Goal: Transaction & Acquisition: Purchase product/service

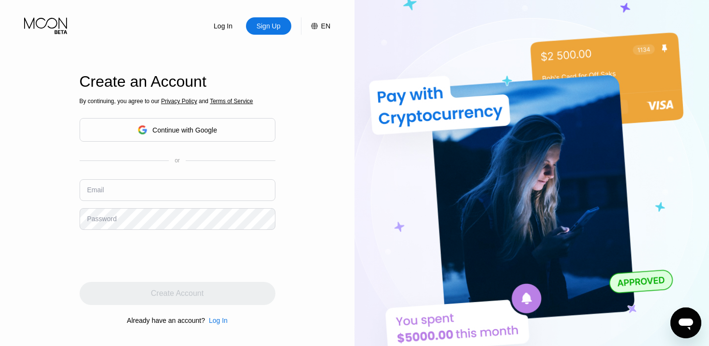
click at [143, 185] on input "text" at bounding box center [178, 191] width 196 height 22
type input "[EMAIL_ADDRESS][DOMAIN_NAME]"
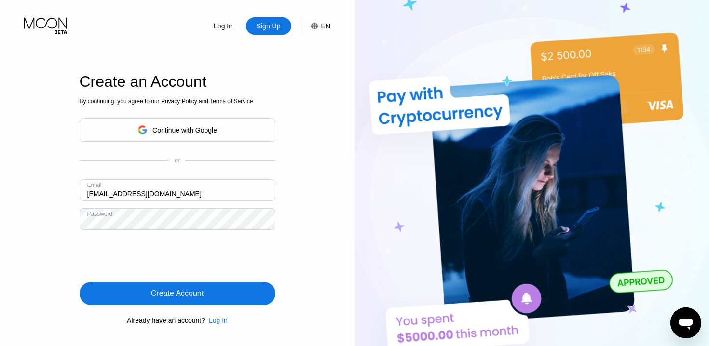
click at [165, 293] on div "Create Account" at bounding box center [177, 294] width 53 height 10
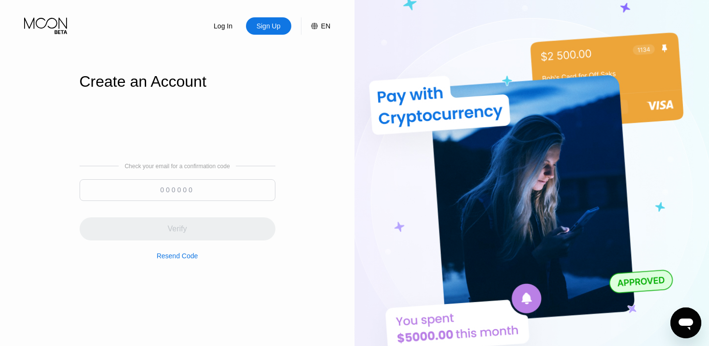
click at [195, 191] on input at bounding box center [178, 191] width 196 height 22
paste input "090122"
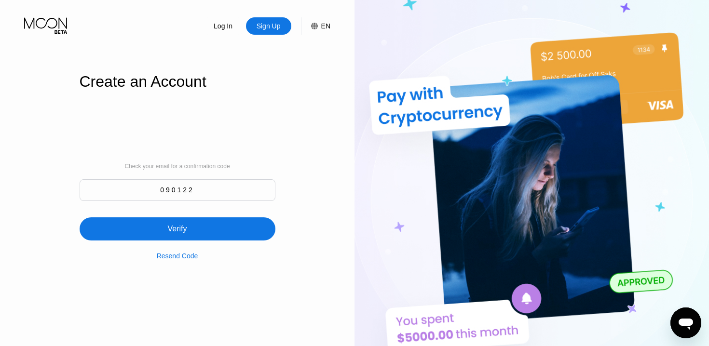
type input "090122"
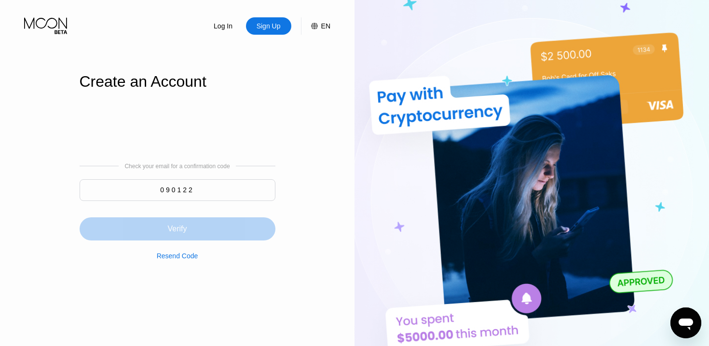
click at [183, 231] on div "Verify" at bounding box center [176, 229] width 19 height 10
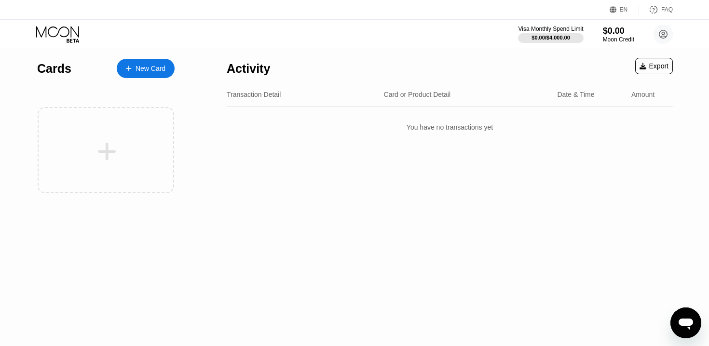
click at [604, 31] on div "Visa Monthly Spend Limit $0.00 / $4,000.00 $0.00 Moon Credit [EMAIL_ADDRESS][DO…" at bounding box center [595, 34] width 155 height 19
click at [610, 33] on div "$0.00" at bounding box center [619, 31] width 32 height 10
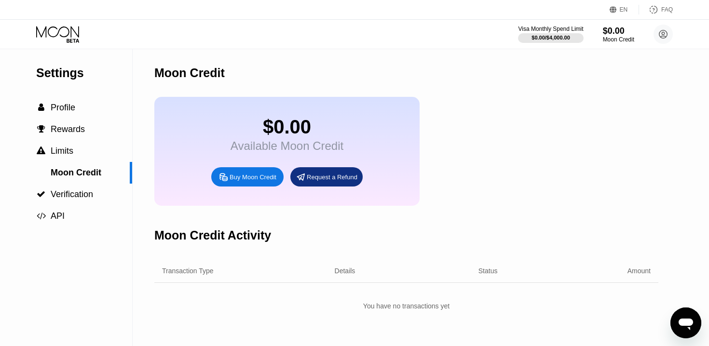
click at [247, 177] on div "Buy Moon Credit" at bounding box center [253, 177] width 47 height 8
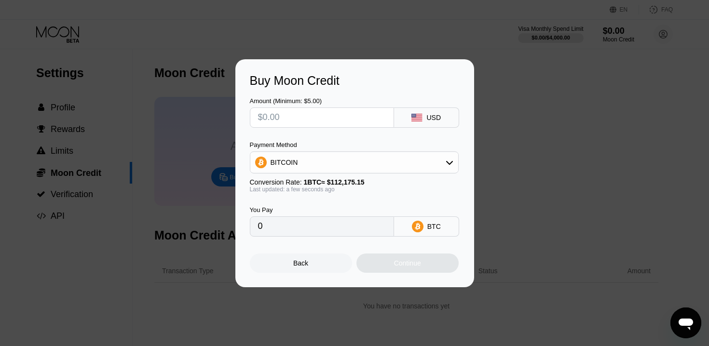
click at [310, 124] on input "text" at bounding box center [322, 117] width 128 height 19
type input "$5"
type input "0.00004458"
type input "$50"
type input "0.00044574"
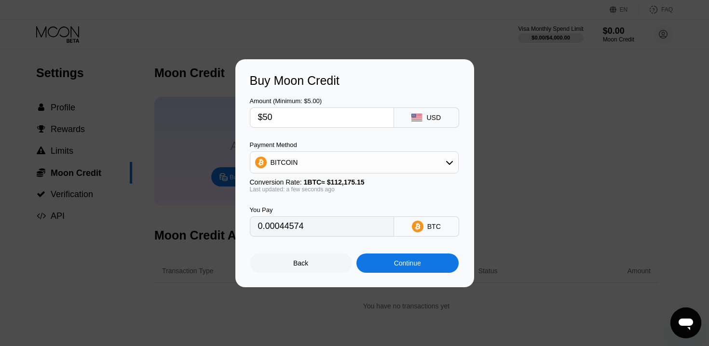
type input "$500"
type input "0.00445732"
type input "$500"
click at [350, 158] on div "BITCOIN" at bounding box center [354, 162] width 208 height 19
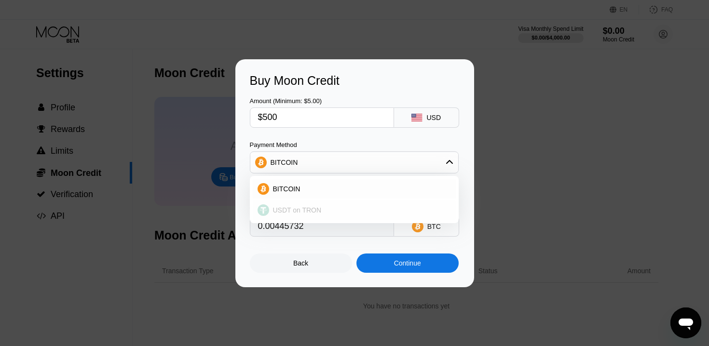
click at [304, 209] on span "USDT on TRON" at bounding box center [297, 211] width 49 height 8
type input "505.05"
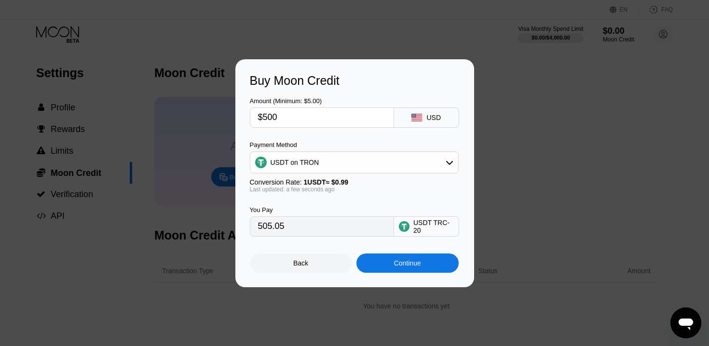
click at [396, 268] on div "Continue" at bounding box center [408, 263] width 102 height 19
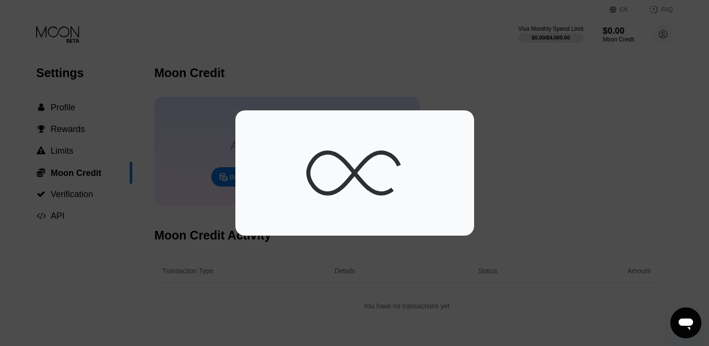
click at [527, 216] on div at bounding box center [354, 173] width 709 height 125
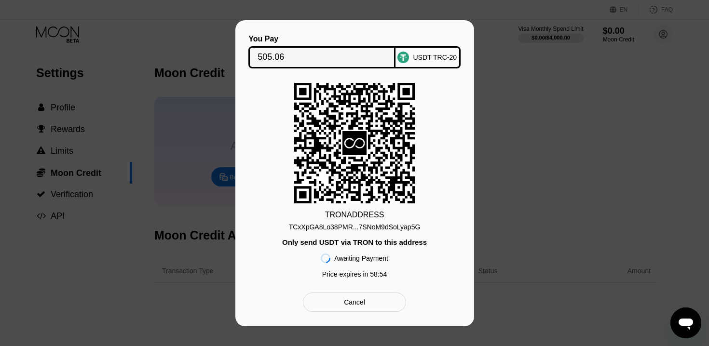
click at [377, 308] on div "Cancel" at bounding box center [354, 302] width 103 height 19
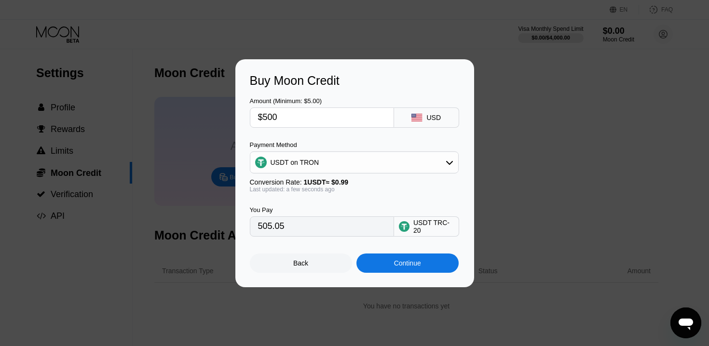
click at [305, 263] on div "Back" at bounding box center [300, 264] width 15 height 8
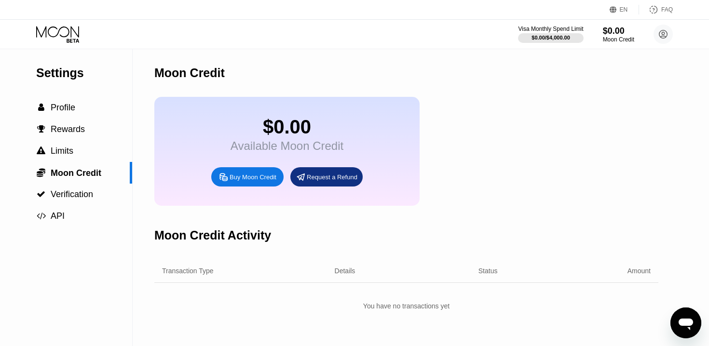
click at [253, 177] on div "Buy Moon Credit" at bounding box center [253, 177] width 47 height 8
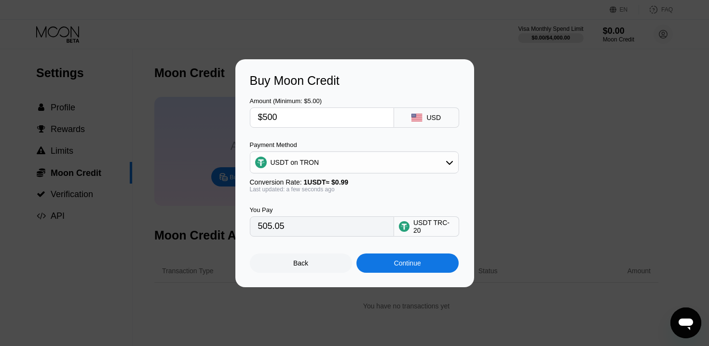
click at [332, 122] on input "$500" at bounding box center [322, 117] width 128 height 19
type input "$2"
type input "2.02"
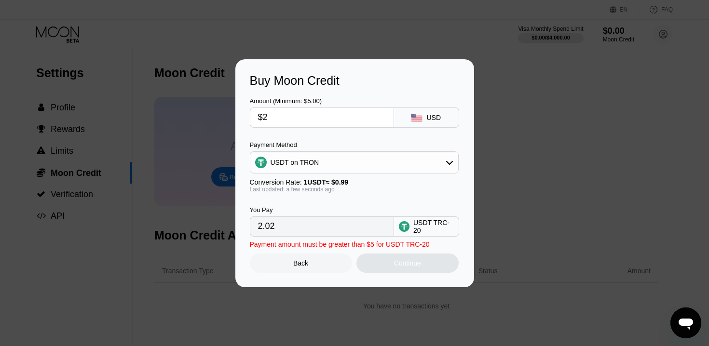
type input "$25"
type input "25.25"
type input "$250"
type input "252.53"
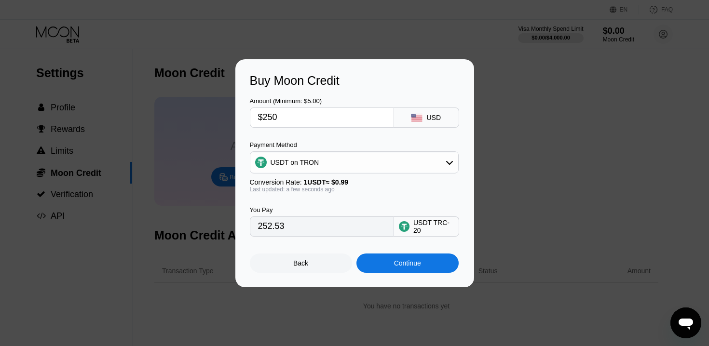
type input "$250"
click at [397, 267] on div "Continue" at bounding box center [408, 263] width 102 height 19
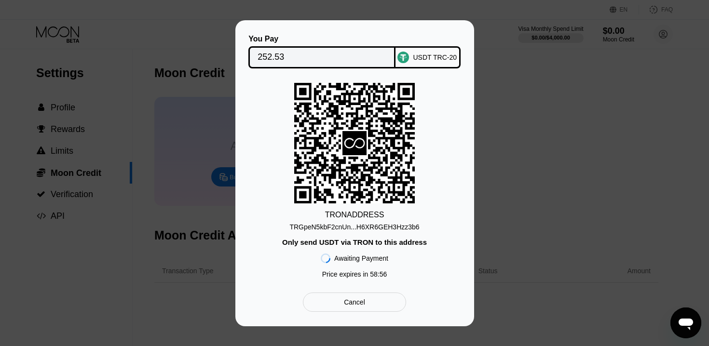
click at [407, 227] on div "TRGpeN5kbF2cnUn...H6XR6GEH3Hzz3b6" at bounding box center [355, 227] width 130 height 8
click at [282, 60] on input "252.53" at bounding box center [322, 57] width 129 height 19
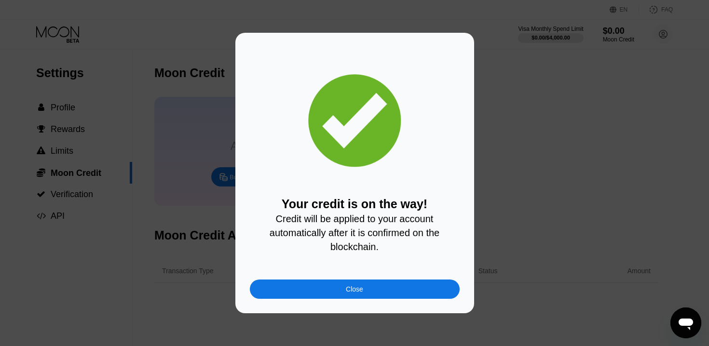
click at [333, 280] on div "Close" at bounding box center [355, 289] width 210 height 19
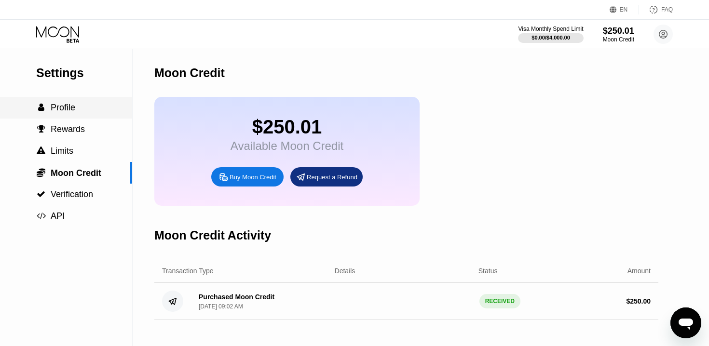
click at [69, 102] on div " Profile" at bounding box center [66, 108] width 132 height 22
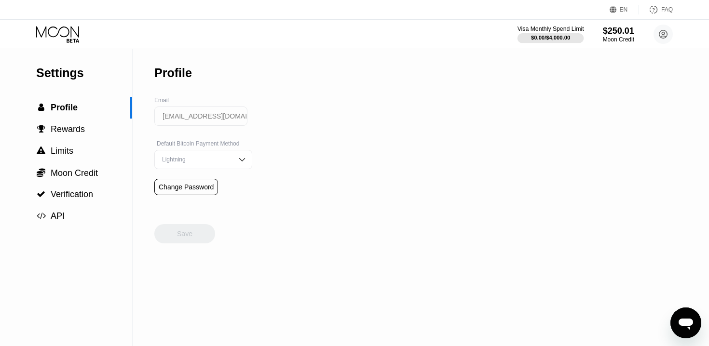
click at [546, 31] on div "Visa Monthly Spend Limit" at bounding box center [551, 29] width 67 height 7
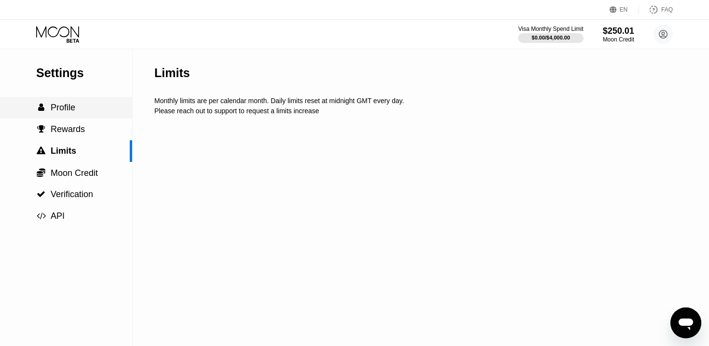
click at [63, 110] on span "Profile" at bounding box center [63, 108] width 25 height 10
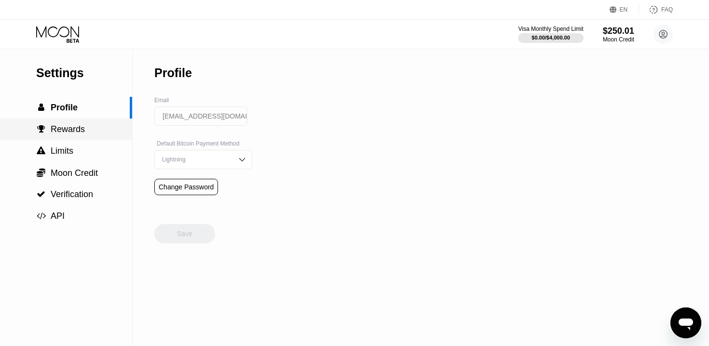
click at [66, 127] on span "Rewards" at bounding box center [68, 129] width 34 height 10
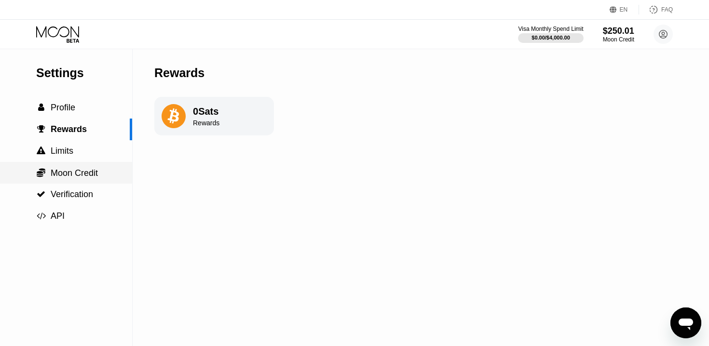
click at [64, 171] on span "Moon Credit" at bounding box center [74, 173] width 47 height 10
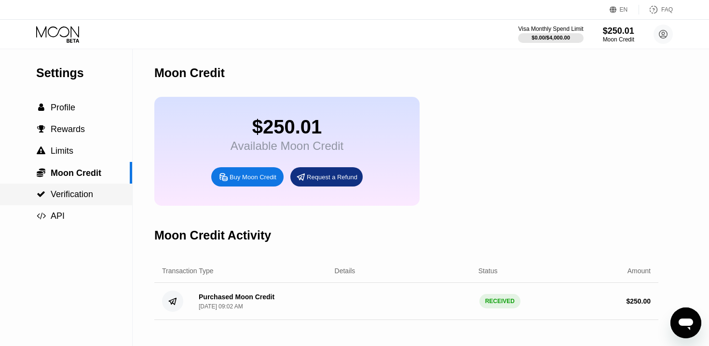
click at [61, 194] on span "Verification" at bounding box center [72, 195] width 42 height 10
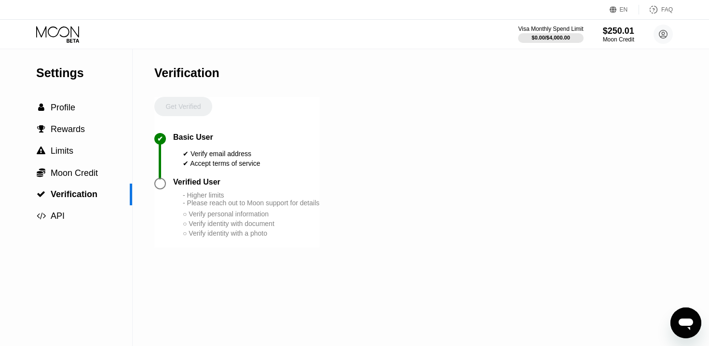
click at [58, 35] on icon at bounding box center [58, 34] width 45 height 17
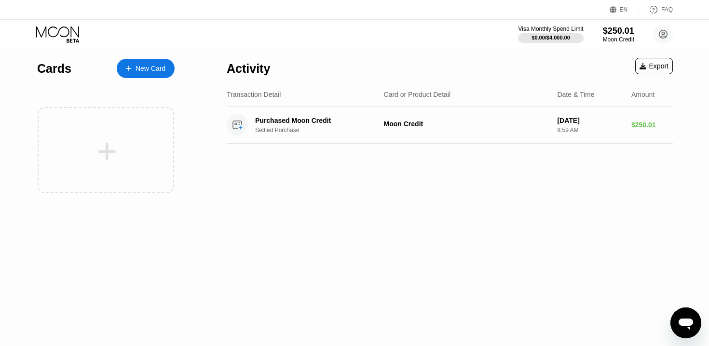
click at [129, 68] on icon at bounding box center [128, 68] width 5 height 5
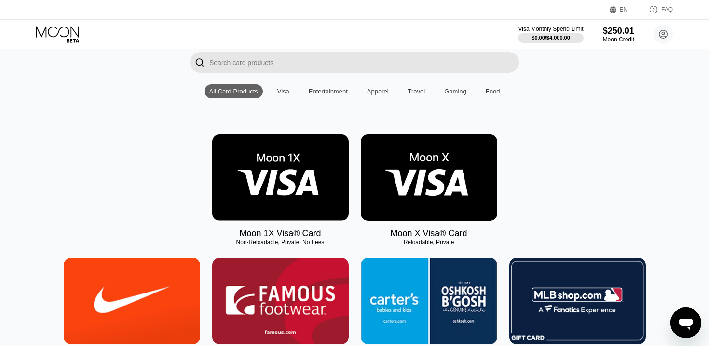
scroll to position [69, 0]
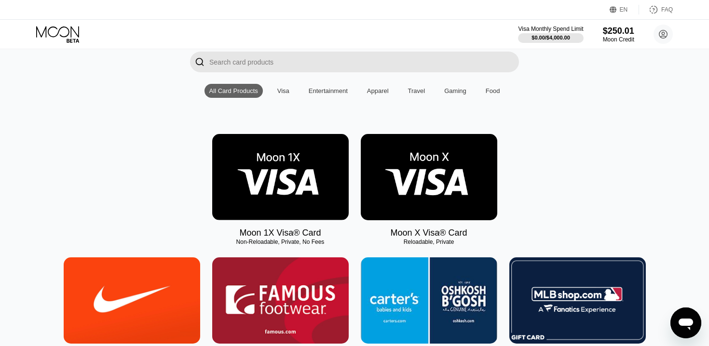
click at [418, 153] on img at bounding box center [429, 177] width 137 height 86
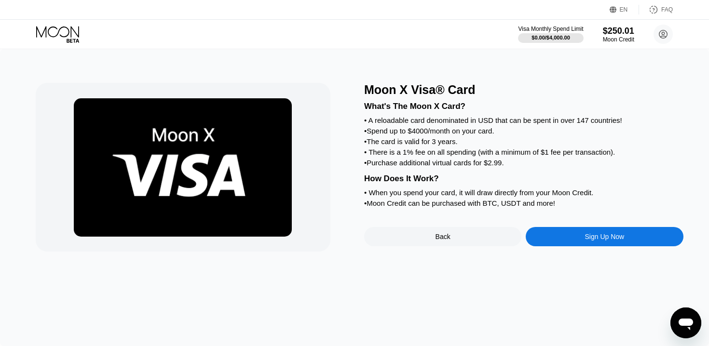
click at [584, 233] on div "Sign Up Now" at bounding box center [604, 236] width 157 height 19
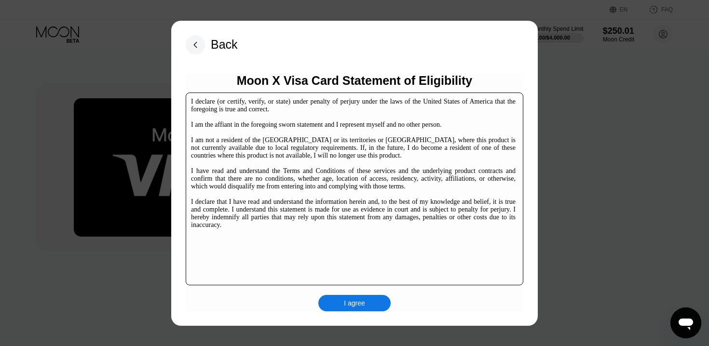
scroll to position [140, 0]
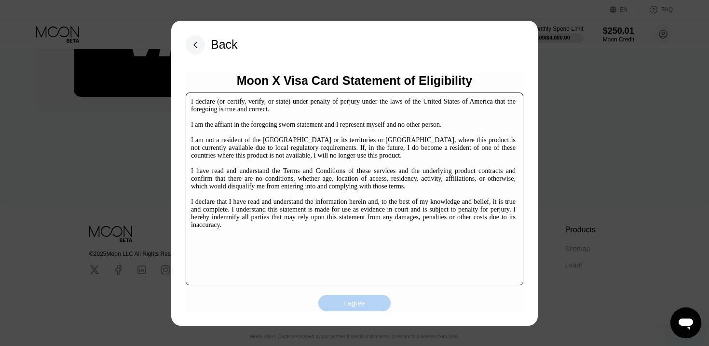
click at [355, 308] on div "I agree" at bounding box center [354, 303] width 72 height 16
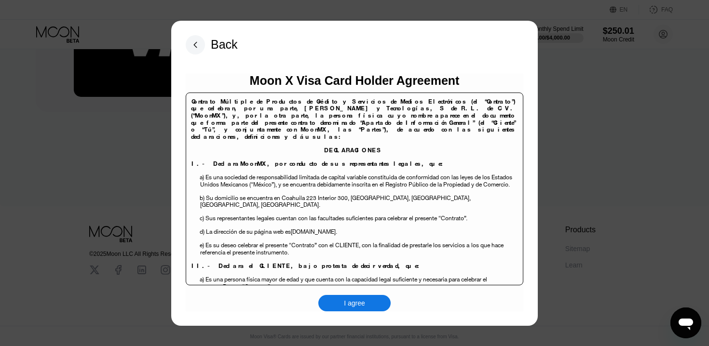
click at [355, 295] on div "I agree" at bounding box center [354, 303] width 72 height 16
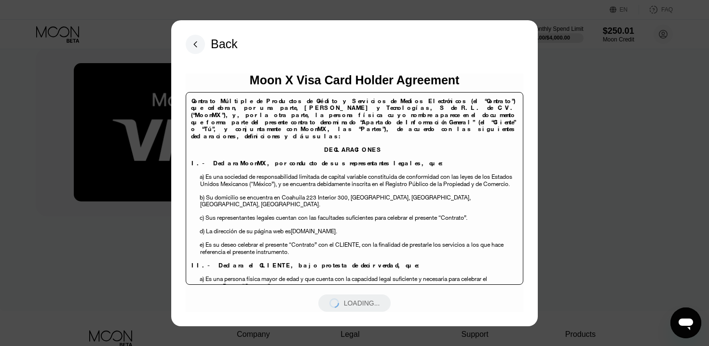
scroll to position [0, 0]
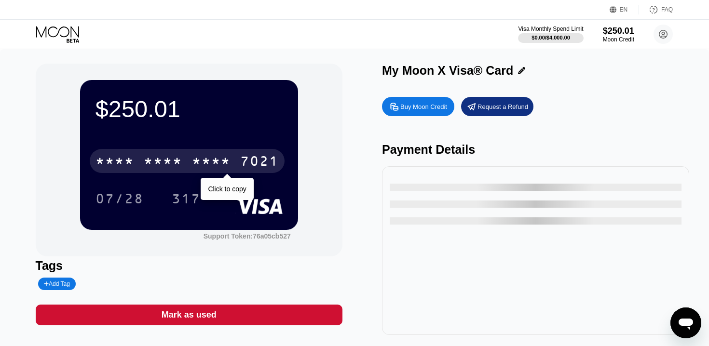
click at [186, 160] on div "* * * * * * * * * * * * 7021" at bounding box center [187, 161] width 195 height 24
click at [186, 160] on div "4513 6500 2315 7021" at bounding box center [187, 161] width 195 height 24
click at [186, 160] on div "* * * * * * * * * * * * 7021" at bounding box center [187, 161] width 195 height 24
click at [211, 162] on div "2315" at bounding box center [211, 162] width 39 height 15
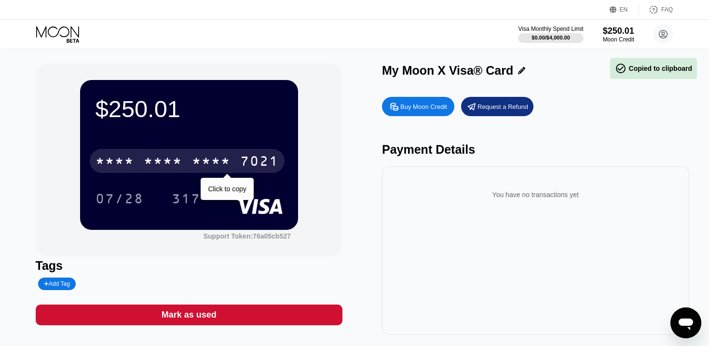
click at [211, 162] on div "* * * *" at bounding box center [211, 162] width 39 height 15
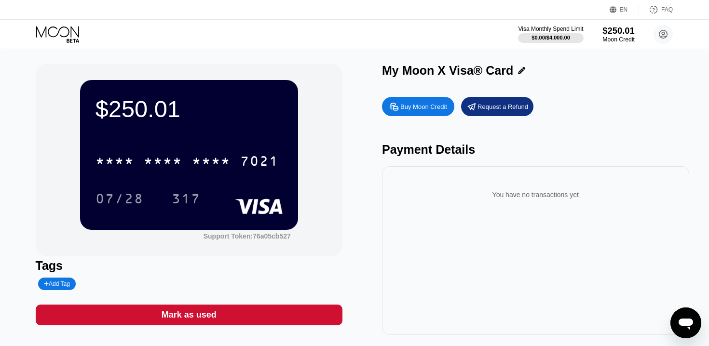
click at [620, 31] on div "$250.01" at bounding box center [619, 31] width 32 height 10
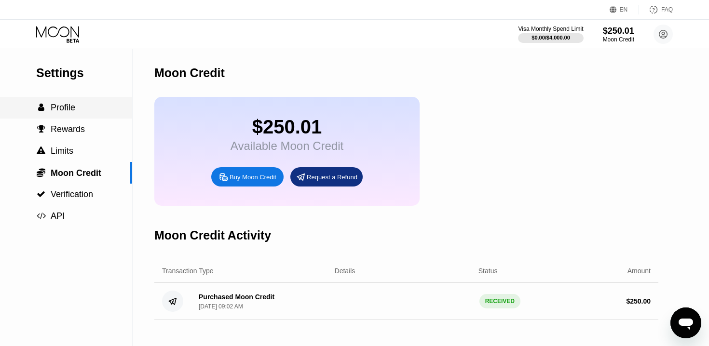
click at [48, 103] on div " Profile" at bounding box center [55, 108] width 39 height 10
